Goal: Task Accomplishment & Management: Manage account settings

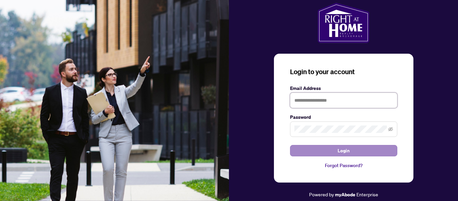
type input "**********"
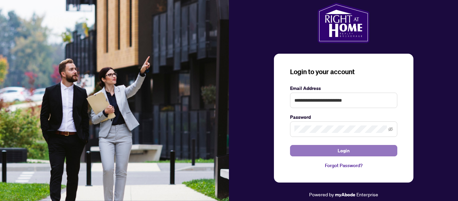
click at [324, 149] on button "Login" at bounding box center [343, 150] width 107 height 11
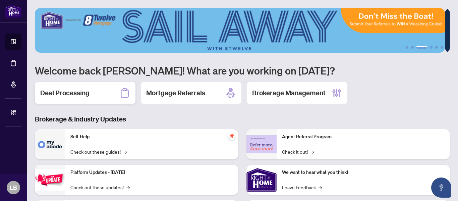
click at [102, 92] on div "Deal Processing" at bounding box center [85, 92] width 101 height 21
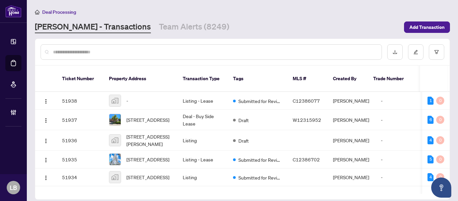
click at [71, 51] on input "text" at bounding box center [214, 51] width 323 height 7
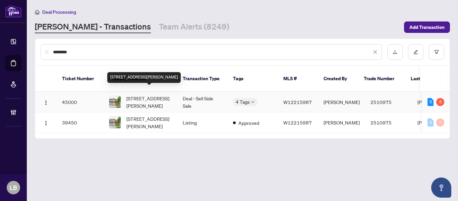
type input "********"
click at [155, 95] on span "[STREET_ADDRESS][PERSON_NAME]" at bounding box center [149, 102] width 46 height 15
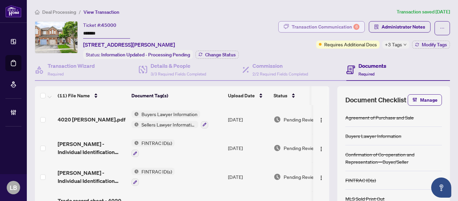
click at [297, 23] on div "Transaction Communication 6" at bounding box center [326, 26] width 68 height 11
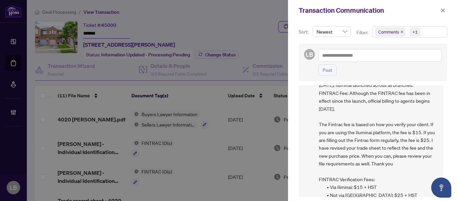
scroll to position [176, 0]
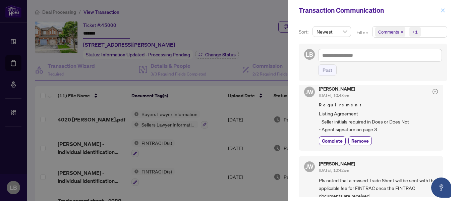
click at [439, 8] on button "button" at bounding box center [443, 10] width 9 height 8
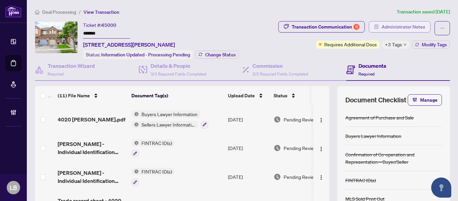
click at [416, 27] on span "Administrator Notes" at bounding box center [404, 26] width 44 height 11
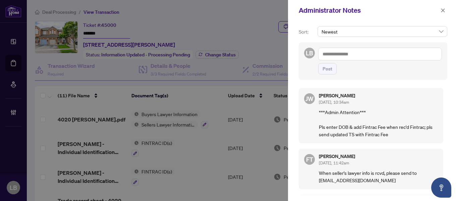
click at [359, 53] on textarea at bounding box center [380, 54] width 124 height 13
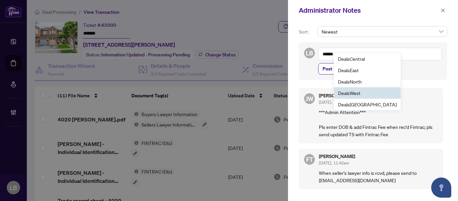
click at [359, 92] on span "Deals West" at bounding box center [349, 93] width 22 height 6
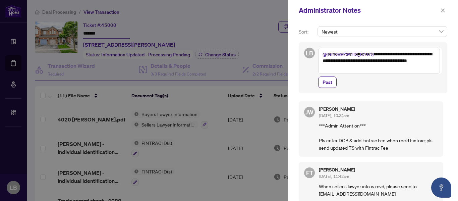
click at [351, 55] on textarea "**********" at bounding box center [379, 61] width 122 height 26
click at [399, 58] on b "Acc" at bounding box center [403, 59] width 8 height 6
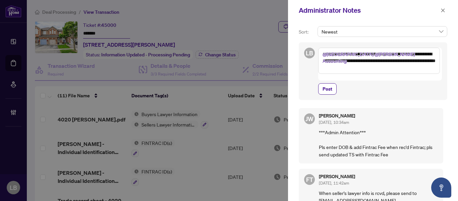
click at [409, 70] on textarea "**********" at bounding box center [379, 61] width 122 height 26
click at [379, 60] on textarea "**********" at bounding box center [379, 61] width 122 height 26
click at [367, 62] on textarea "**********" at bounding box center [379, 61] width 122 height 26
type textarea "**********"
click at [324, 83] on span "Post" at bounding box center [328, 88] width 10 height 11
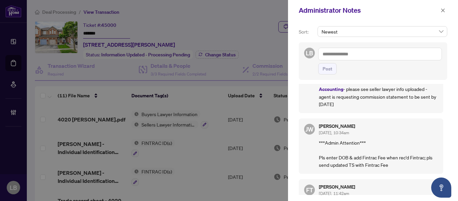
scroll to position [0, 0]
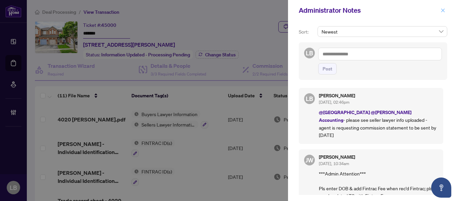
click at [445, 10] on icon "close" at bounding box center [443, 10] width 5 height 5
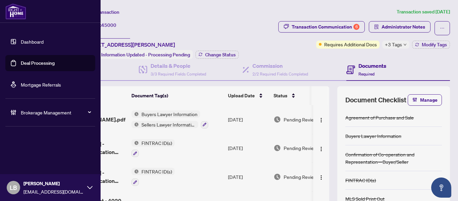
click at [24, 39] on link "Dashboard" at bounding box center [32, 42] width 23 height 6
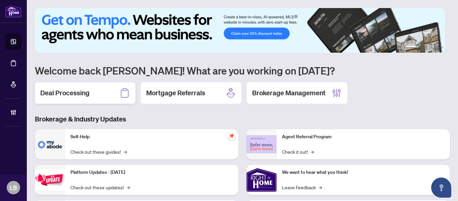
click at [100, 89] on div "Deal Processing" at bounding box center [85, 92] width 101 height 21
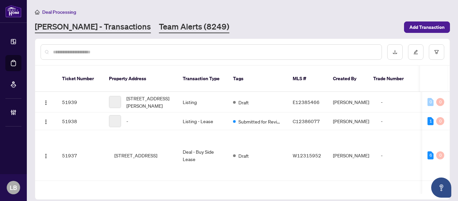
click at [159, 26] on link "Team Alerts (8249)" at bounding box center [194, 27] width 70 height 12
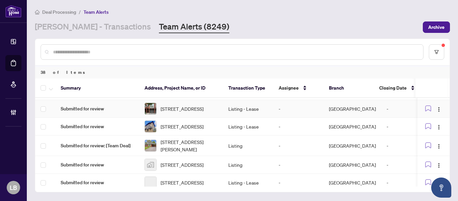
scroll to position [277, 0]
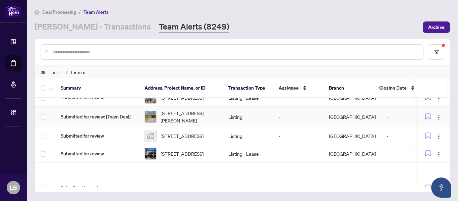
click at [108, 120] on span "Submitted for review: [Team Deal]" at bounding box center [97, 116] width 73 height 7
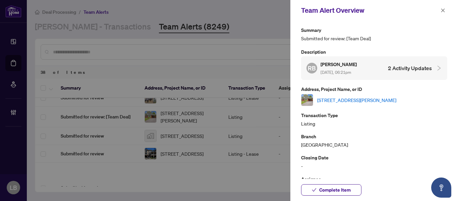
click at [330, 101] on link "[STREET_ADDRESS][PERSON_NAME]" at bounding box center [356, 99] width 79 height 7
click at [329, 189] on span "Complete Item" at bounding box center [335, 189] width 32 height 11
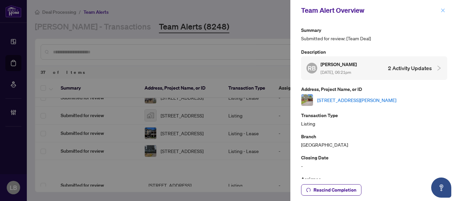
click at [444, 10] on icon "close" at bounding box center [443, 10] width 4 height 4
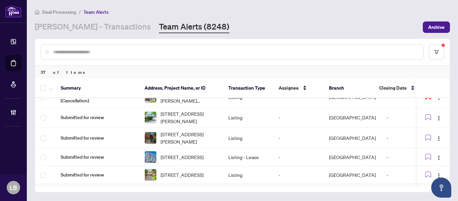
scroll to position [0, 0]
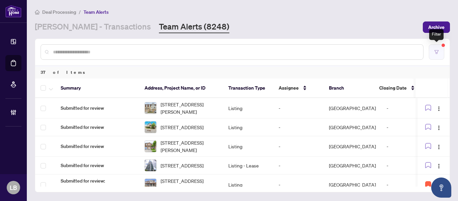
click at [437, 48] on button "button" at bounding box center [436, 51] width 15 height 15
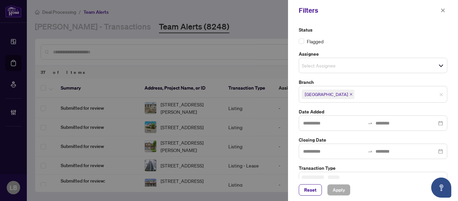
click at [349, 94] on icon "close" at bounding box center [350, 94] width 3 height 3
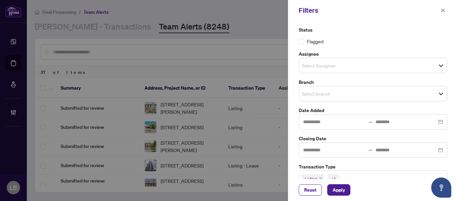
click at [329, 94] on input "search" at bounding box center [325, 94] width 47 height 8
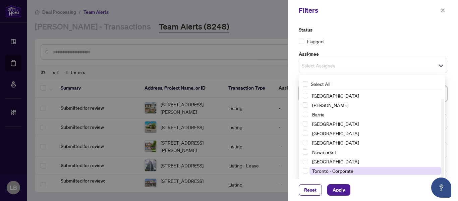
scroll to position [8, 0]
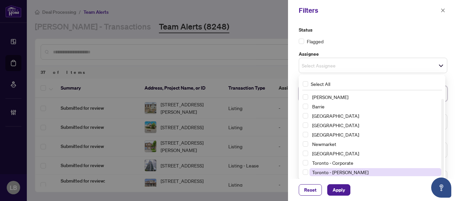
click at [324, 170] on span "Toronto - [PERSON_NAME]" at bounding box center [340, 172] width 56 height 6
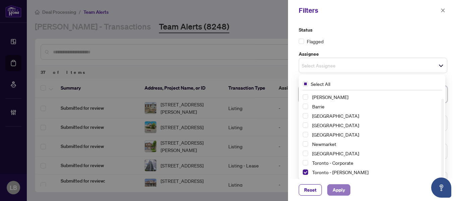
click at [335, 191] on span "Apply" at bounding box center [339, 189] width 12 height 11
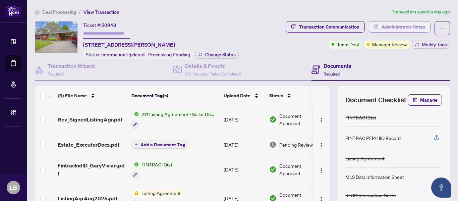
click at [409, 25] on span "Administrator Notes" at bounding box center [404, 26] width 44 height 11
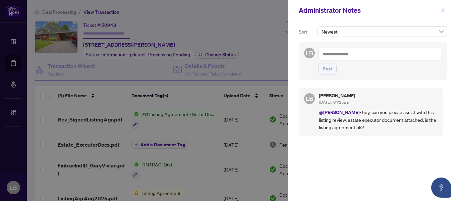
click at [442, 9] on icon "close" at bounding box center [443, 10] width 5 height 5
